Goal: Task Accomplishment & Management: Use online tool/utility

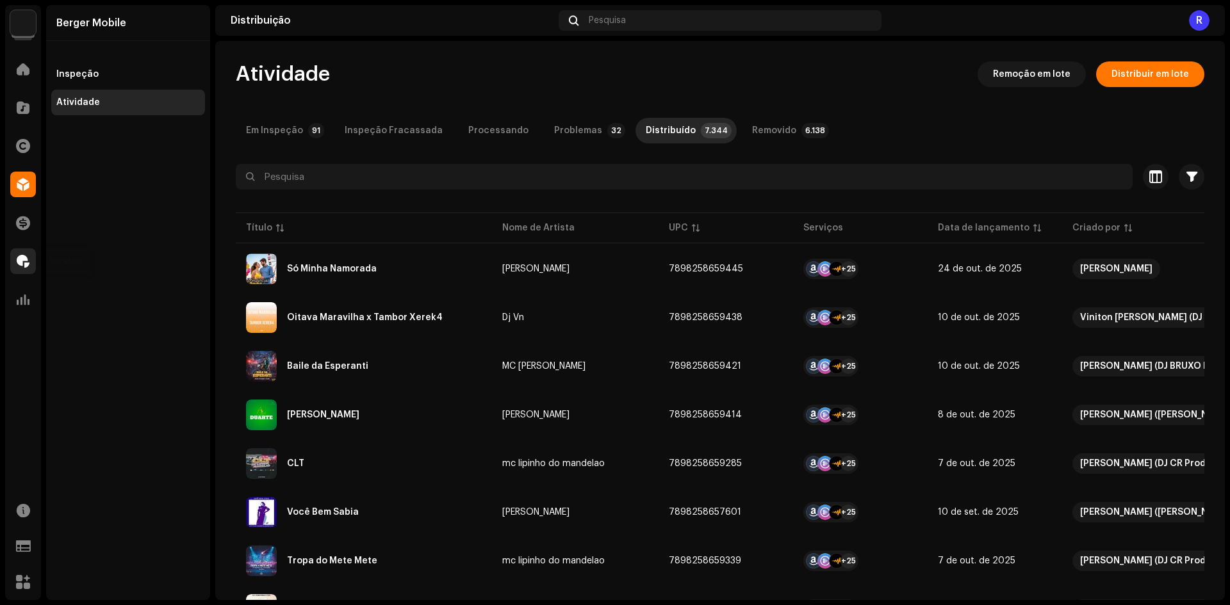
click at [21, 267] on span at bounding box center [23, 261] width 13 height 10
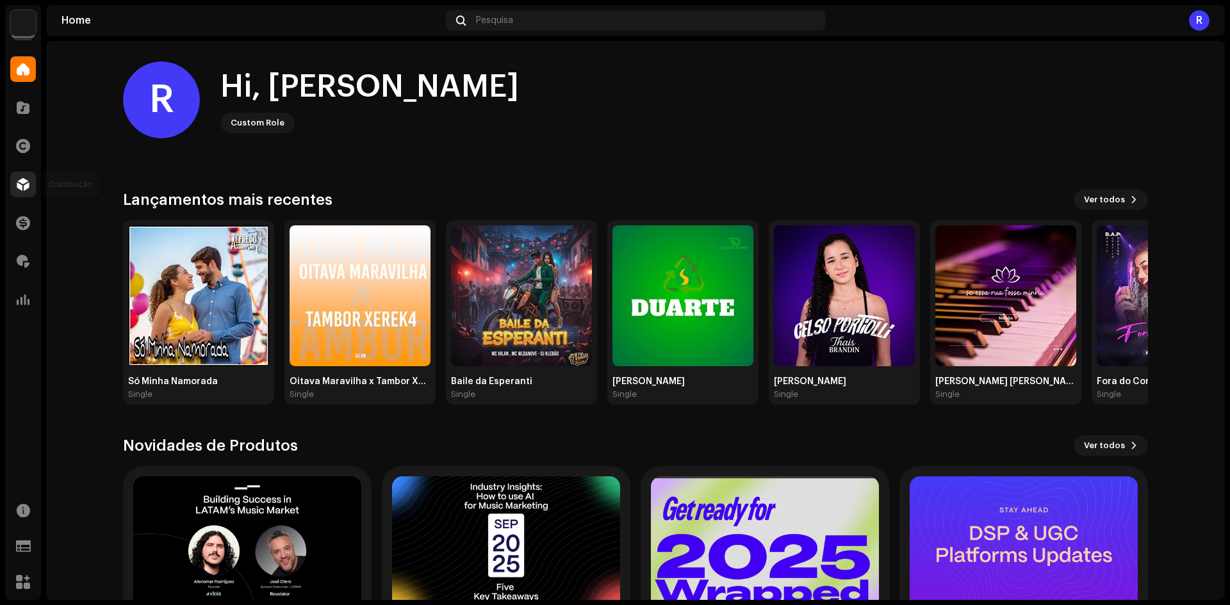
click at [23, 188] on span at bounding box center [23, 184] width 13 height 10
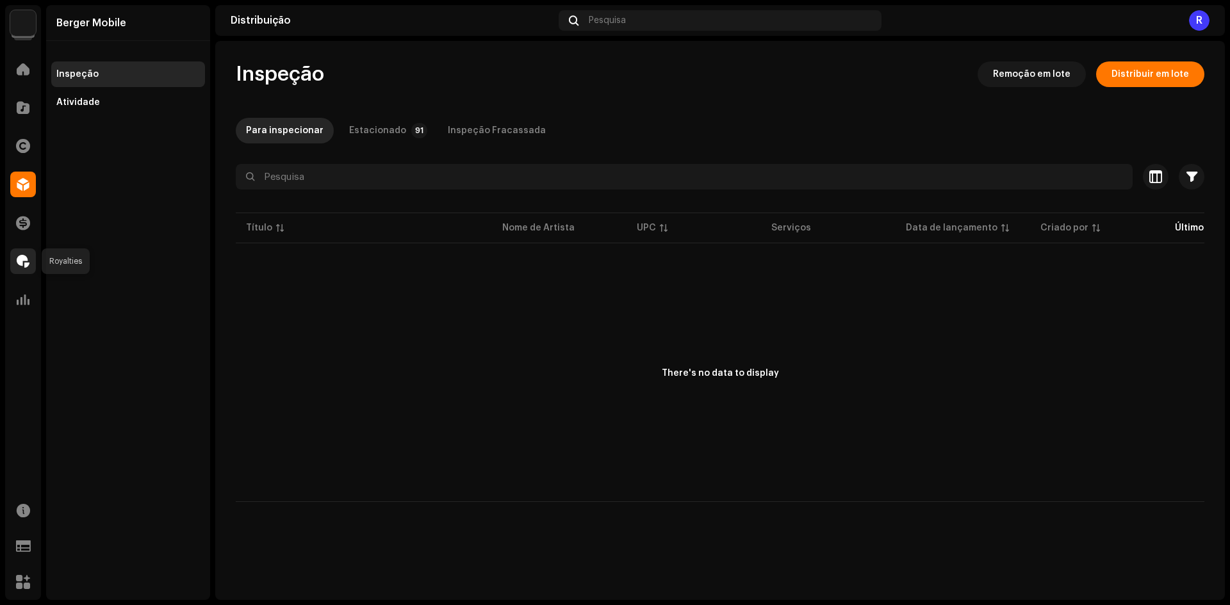
click at [27, 262] on span at bounding box center [23, 261] width 13 height 10
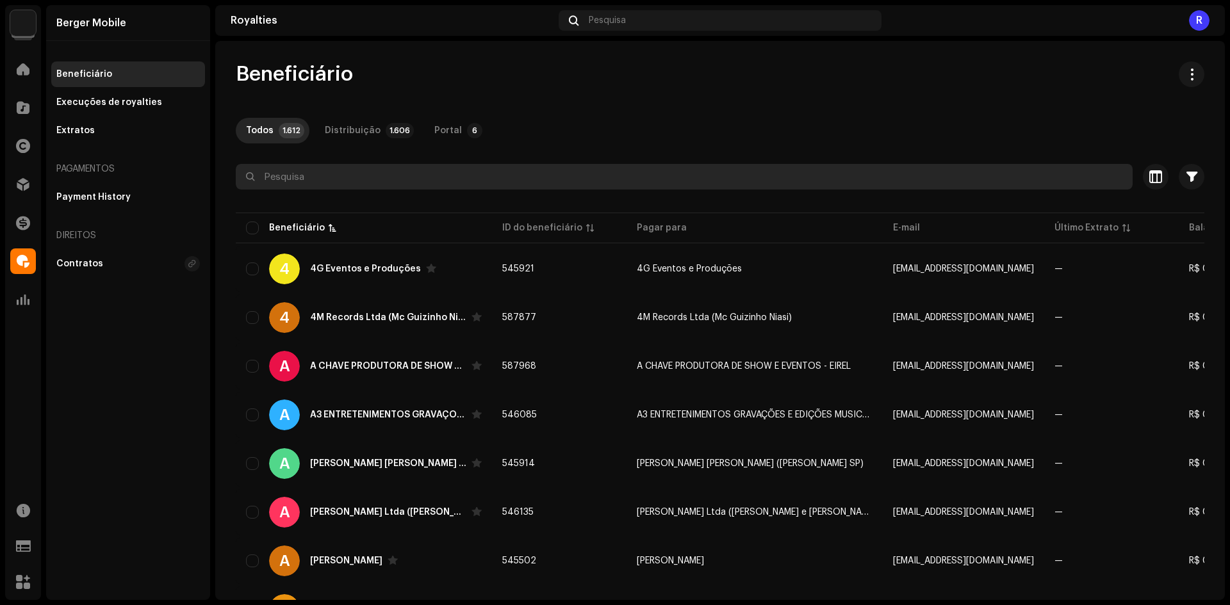
click at [504, 183] on input "text" at bounding box center [684, 177] width 897 height 26
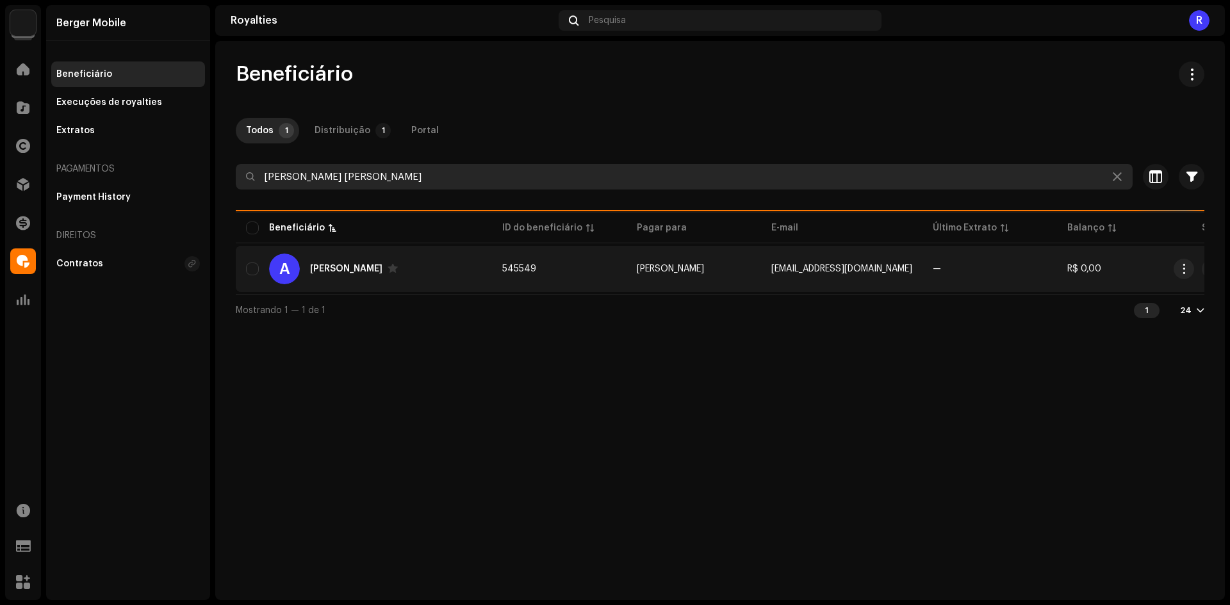
type input "[PERSON_NAME] [PERSON_NAME]"
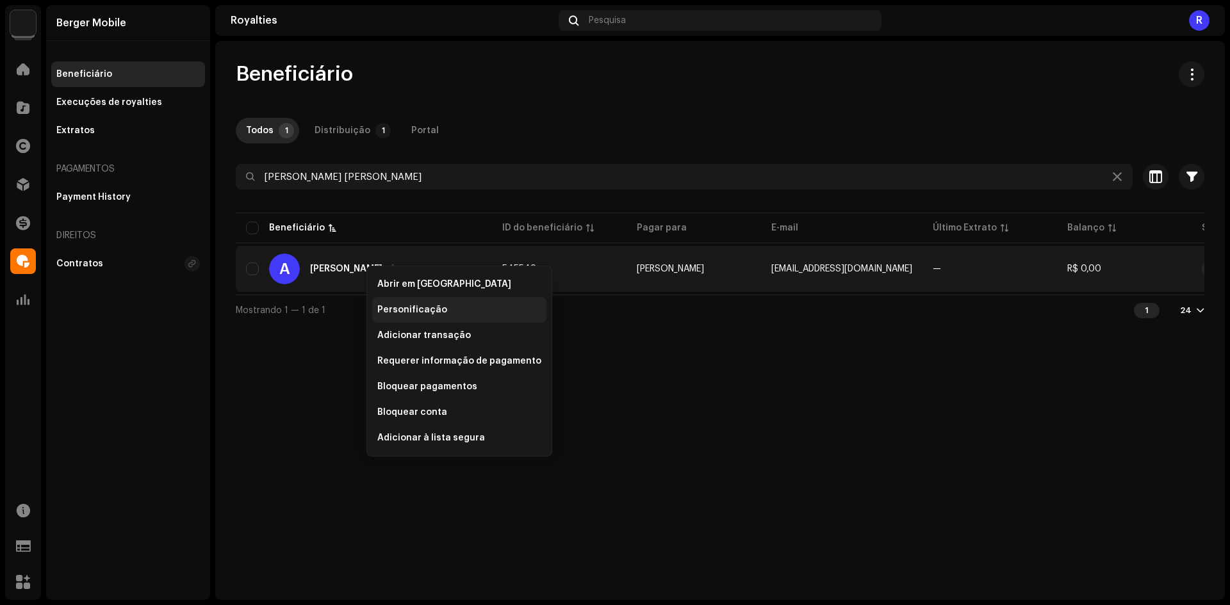
click at [413, 307] on span "Personificação" at bounding box center [412, 310] width 70 height 10
